Goal: Task Accomplishment & Management: Manage account settings

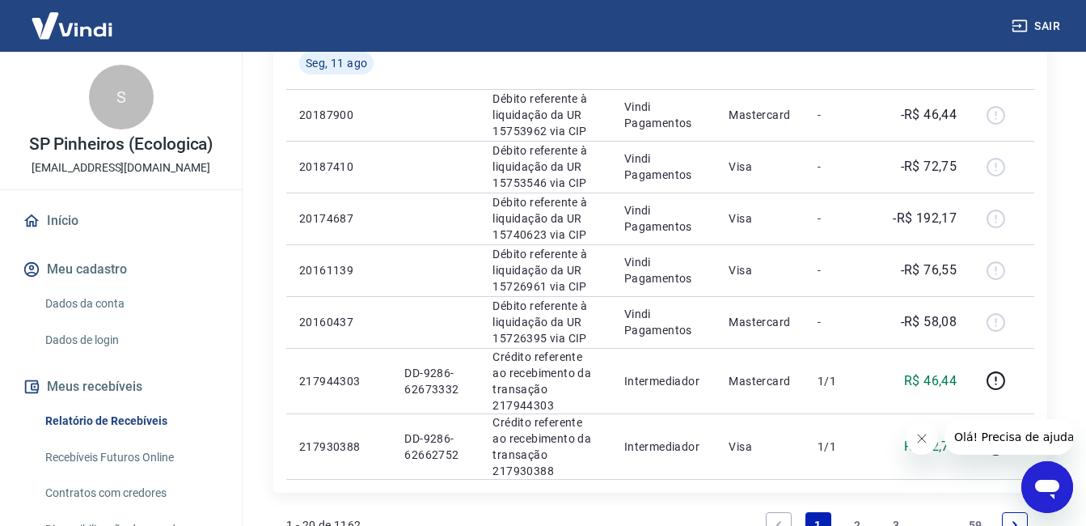
scroll to position [1458, 0]
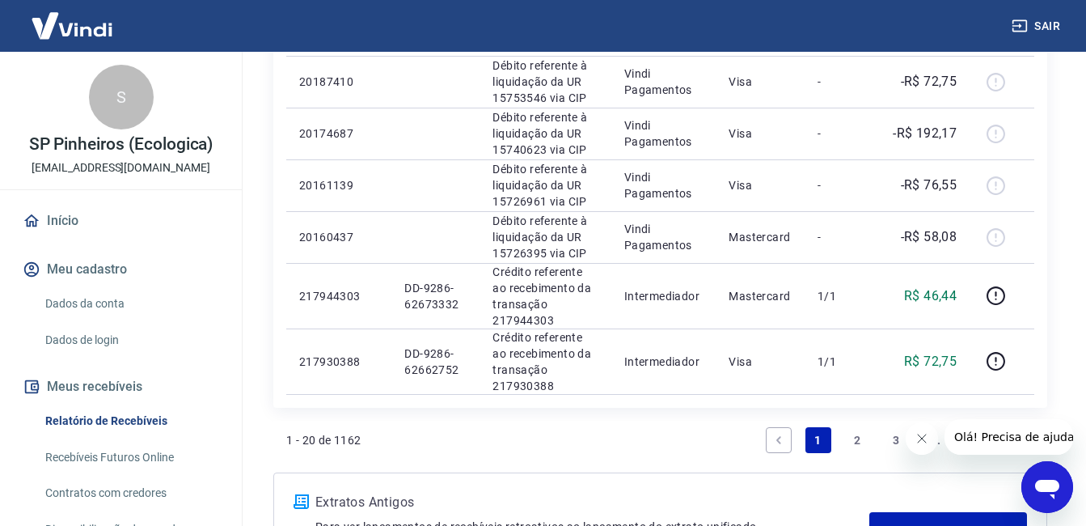
click at [850, 432] on link "2" at bounding box center [857, 440] width 26 height 26
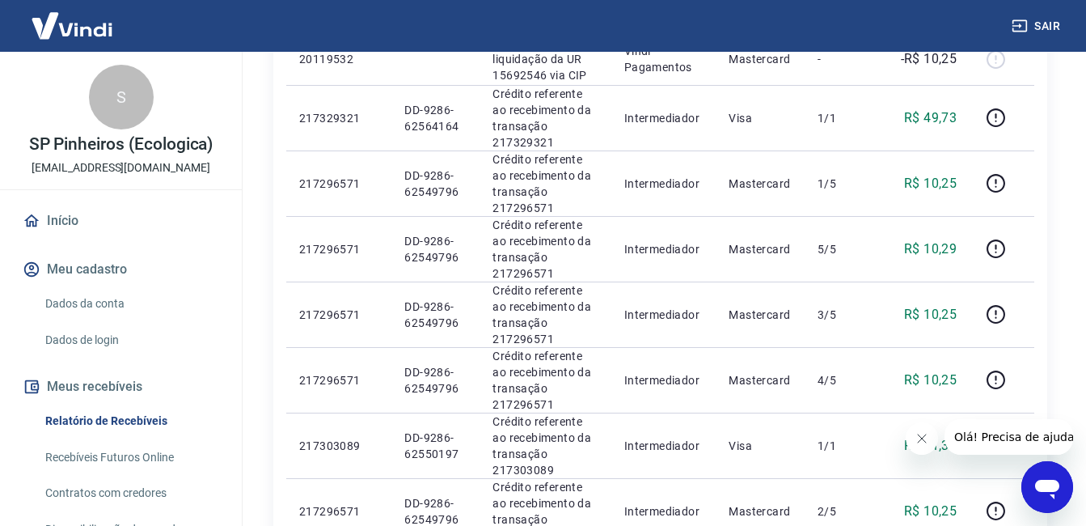
scroll to position [928, 0]
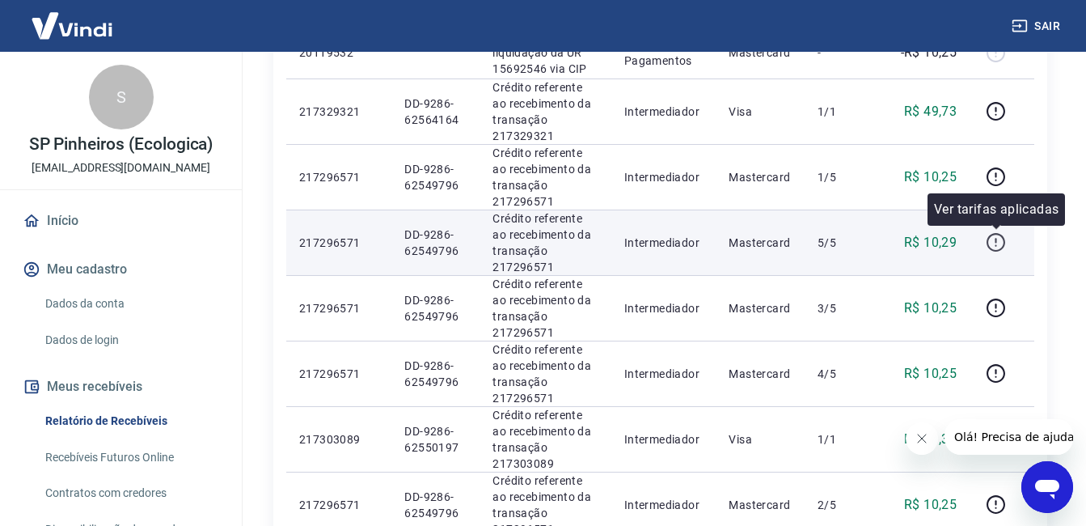
click at [1008, 241] on button "button" at bounding box center [996, 243] width 26 height 26
